Goal: Navigation & Orientation: Understand site structure

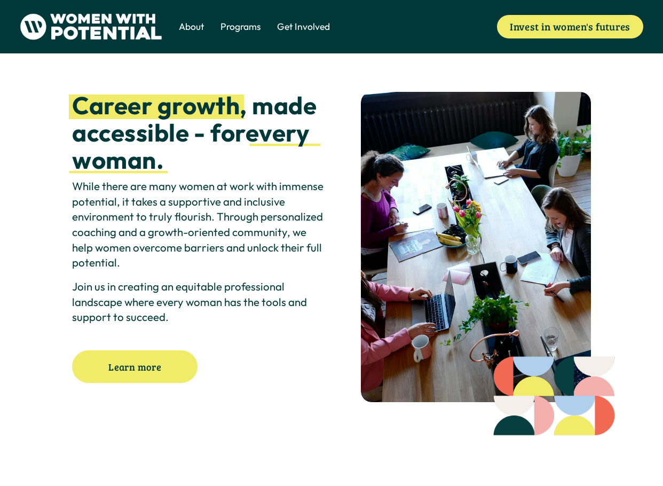
click at [0, 0] on span "1:1 Coaching" at bounding box center [0, 0] width 0 height 0
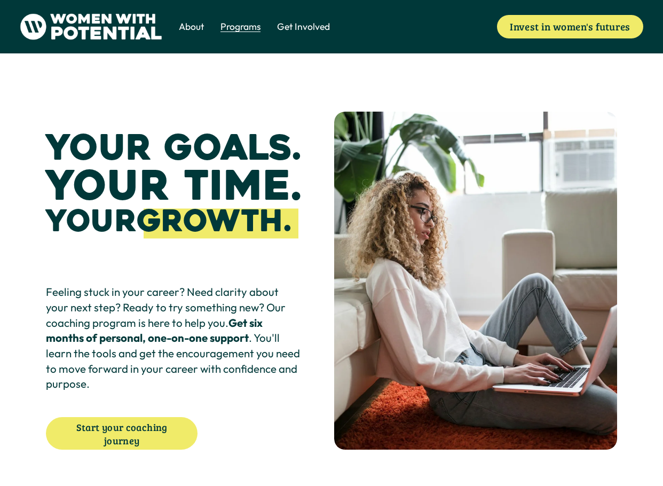
click at [0, 0] on span "Meet the Board" at bounding box center [0, 0] width 0 height 0
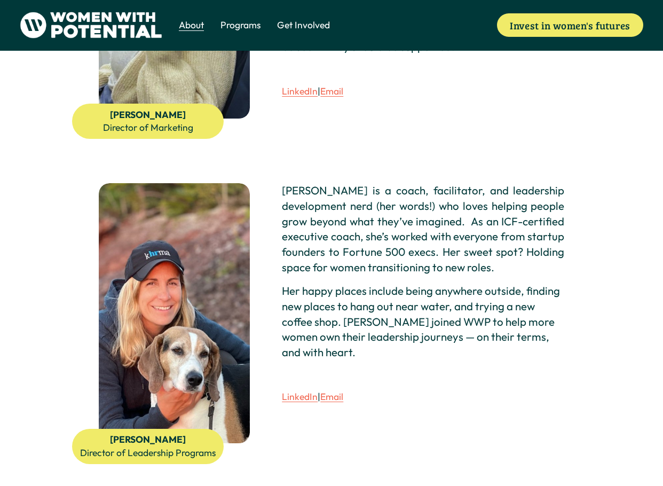
scroll to position [524, 0]
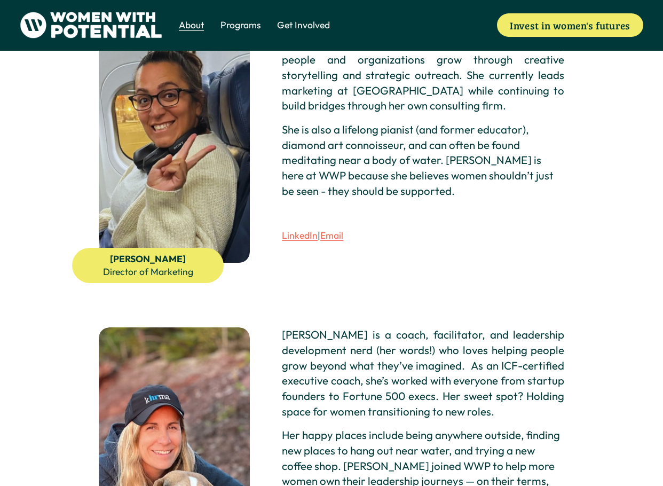
click at [0, 0] on span "Vision & Values" at bounding box center [0, 0] width 0 height 0
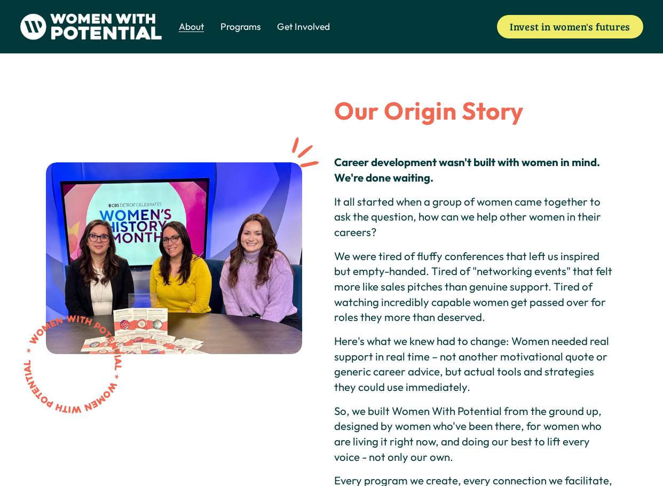
click at [423, 105] on strong "Our Origin Story" at bounding box center [428, 110] width 189 height 31
click at [125, 25] on img at bounding box center [91, 26] width 143 height 27
